Goal: Share content

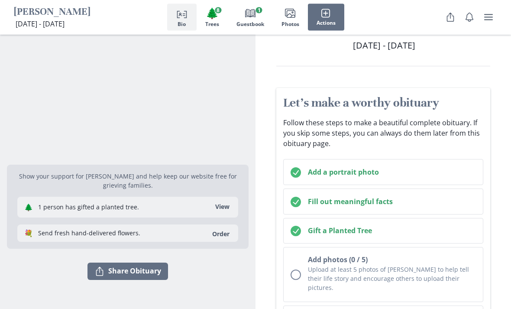
scroll to position [39, 0]
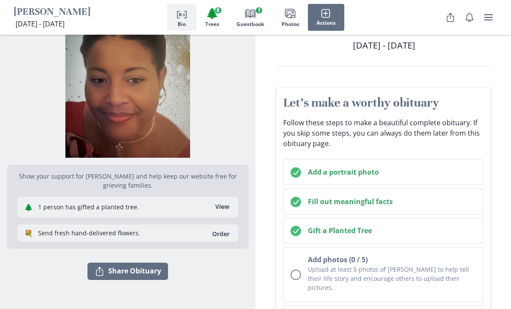
click at [210, 212] on button "View" at bounding box center [222, 207] width 25 height 14
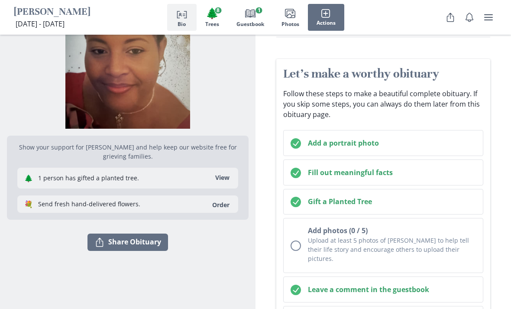
scroll to position [66, 0]
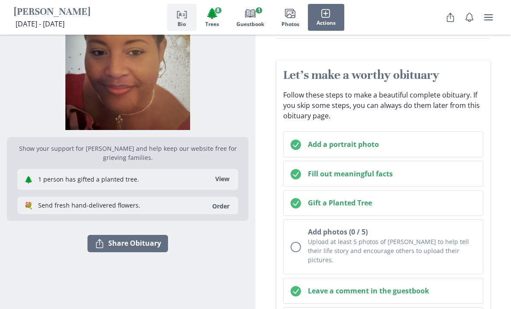
click at [91, 245] on button "Share Share Obituary" at bounding box center [127, 243] width 80 height 17
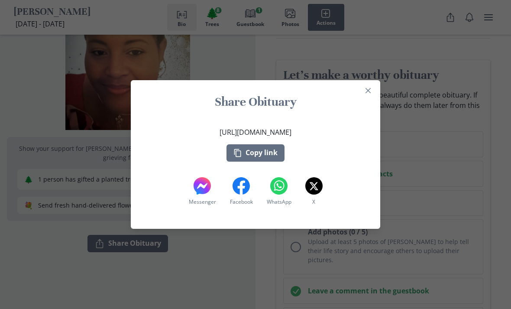
click at [357, 93] on header "Share Obituary" at bounding box center [255, 103] width 249 height 33
click at [362, 96] on button "Close" at bounding box center [368, 91] width 14 height 14
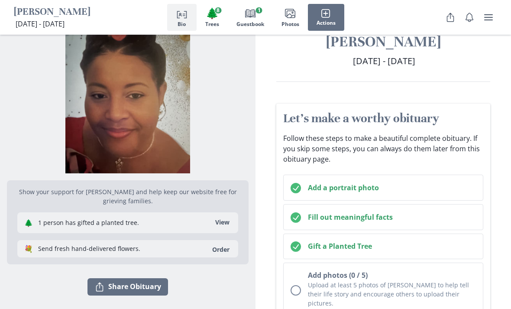
scroll to position [0, 0]
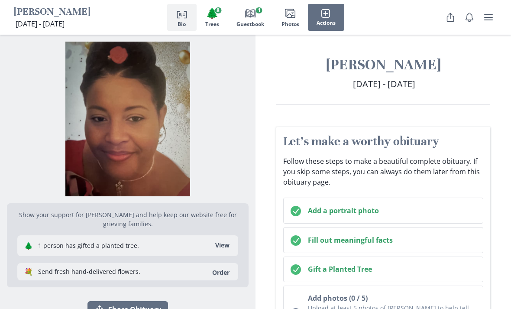
click at [476, 23] on button "Notifications" at bounding box center [468, 17] width 17 height 17
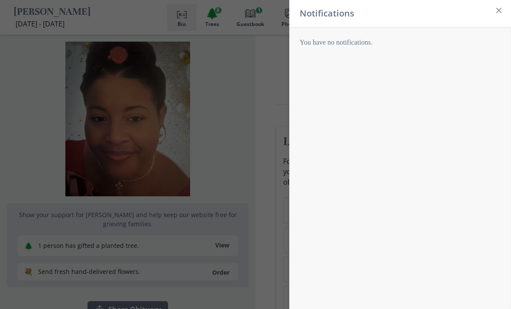
click at [261, 60] on div "Notifications You have no notifications." at bounding box center [255, 154] width 511 height 309
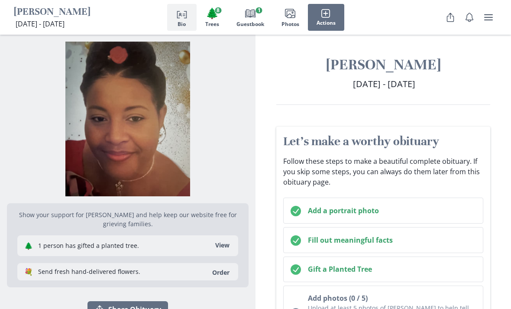
click at [464, 25] on button "Notifications" at bounding box center [468, 17] width 17 height 17
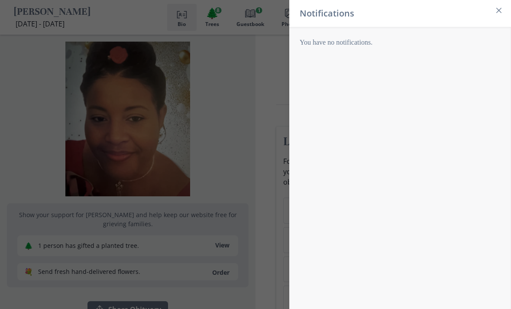
click at [270, 66] on div "Notifications You have no notifications." at bounding box center [255, 154] width 511 height 309
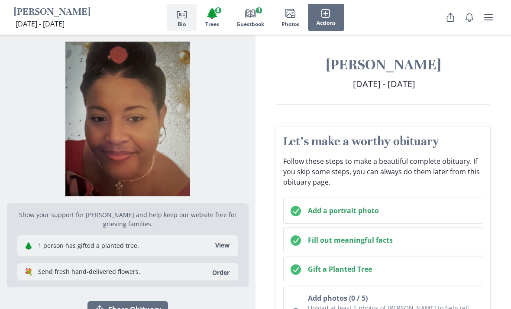
click at [452, 23] on button "Share" at bounding box center [449, 17] width 17 height 17
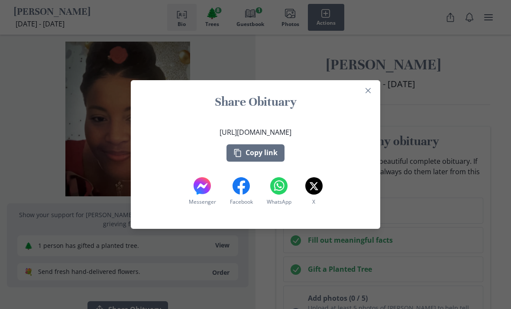
click at [357, 90] on header "Share Obituary" at bounding box center [255, 103] width 249 height 33
click at [366, 97] on button "Close" at bounding box center [368, 91] width 14 height 14
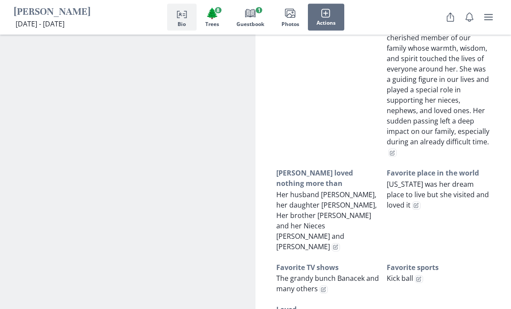
scroll to position [583, 0]
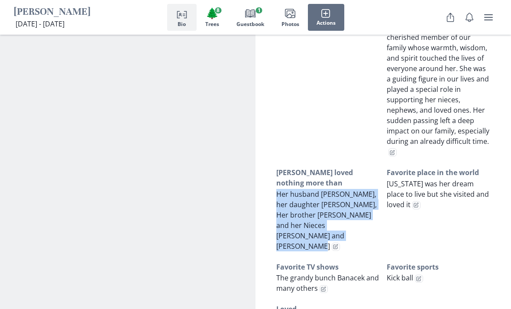
click at [390, 167] on h3 "Favorite place in the world" at bounding box center [437, 172] width 103 height 10
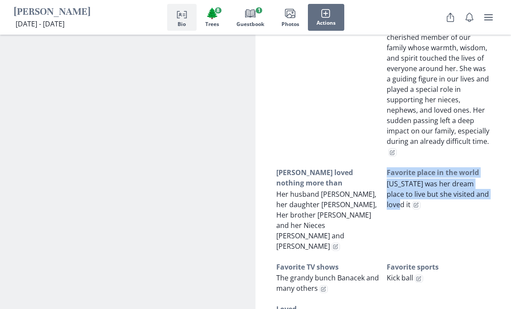
copy div "Favorite place in the world [US_STATE] was her dream place to live but she visi…"
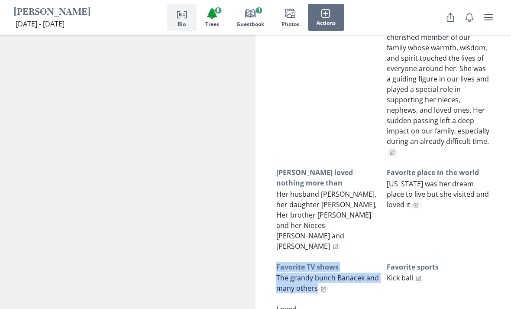
copy div "Favorite TV shows The grandy bunch Banacek and many others"
click at [388, 261] on h3 "Favorite sports" at bounding box center [437, 266] width 103 height 10
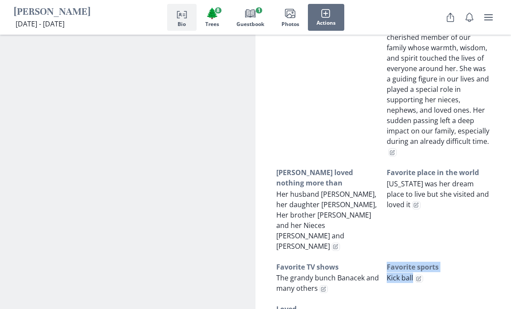
copy div "Favorite sports Kick ball"
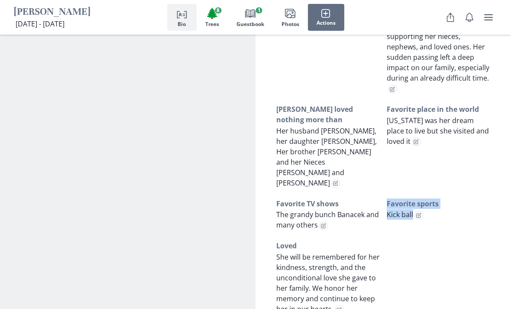
scroll to position [653, 0]
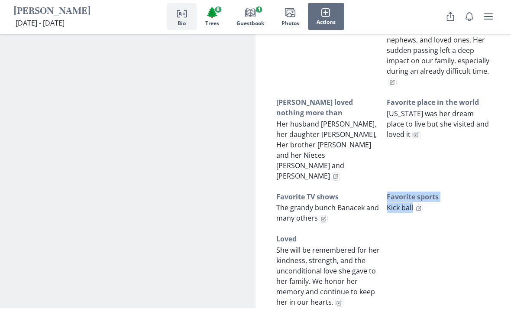
click at [277, 246] on span "She will be remembered for her kindness, strength, and the unconditional love s…" at bounding box center [327, 276] width 103 height 61
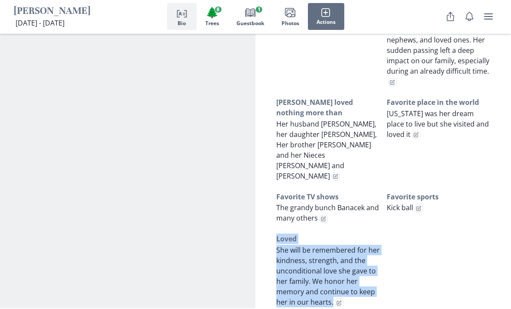
copy div "Loved She will be remembered for her kindness, strength, and the unconditional …"
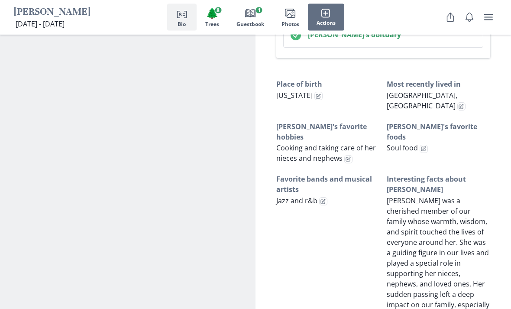
scroll to position [411, 0]
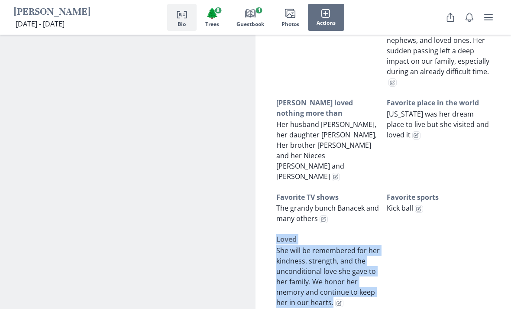
scroll to position [656, 0]
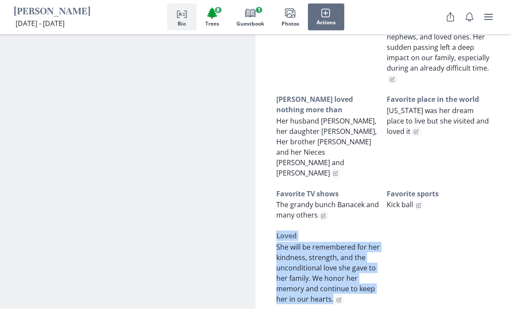
copy div "Place of birth [US_STATE] Most recently lived in [GEOGRAPHIC_DATA], [GEOGRAPHIC…"
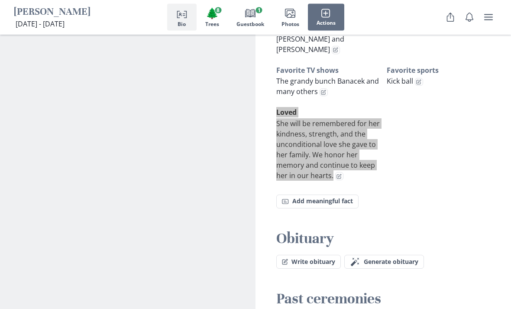
scroll to position [781, 0]
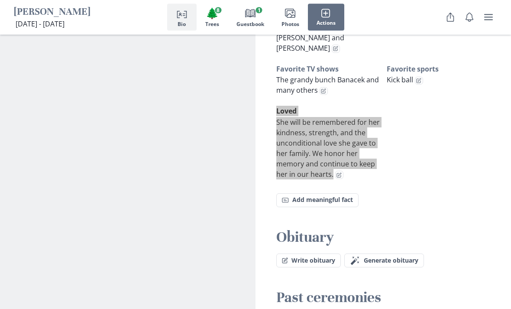
copy div "Place of birth [US_STATE] Most recently lived in [GEOGRAPHIC_DATA], [GEOGRAPHIC…"
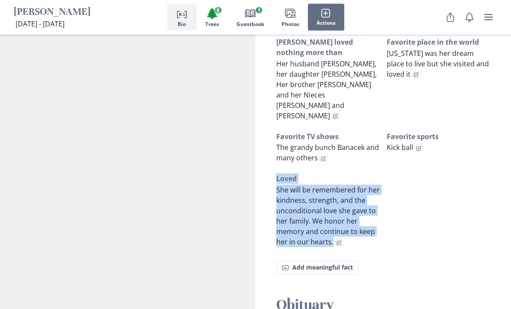
scroll to position [712, 0]
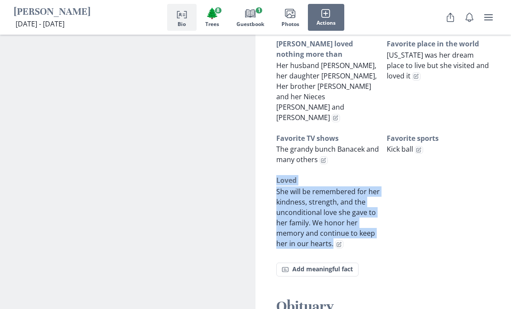
copy div "Place of birth [US_STATE] Most recently lived in [GEOGRAPHIC_DATA], [GEOGRAPHIC…"
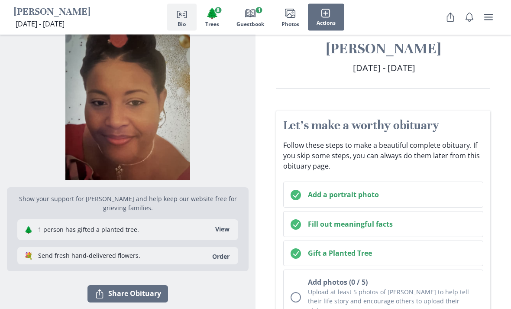
scroll to position [0, 0]
